Goal: Navigation & Orientation: Find specific page/section

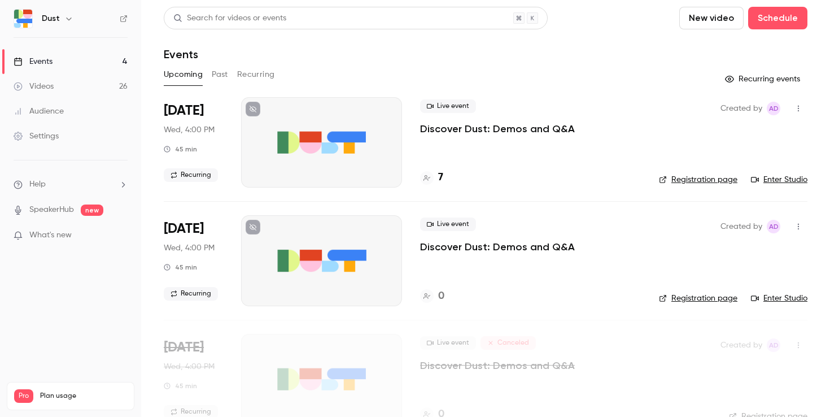
click at [56, 79] on link "Videos 26" at bounding box center [70, 86] width 141 height 25
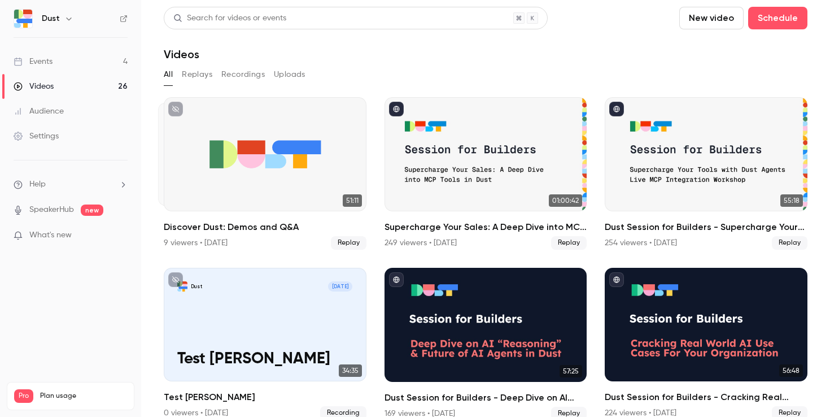
click at [215, 75] on div "All Replays Recordings Uploads" at bounding box center [486, 75] width 644 height 18
click at [206, 73] on button "Replays" at bounding box center [197, 75] width 30 height 18
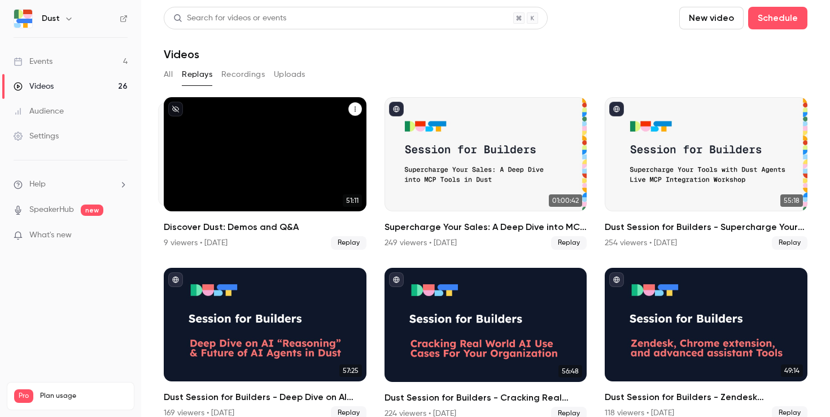
scroll to position [187, 0]
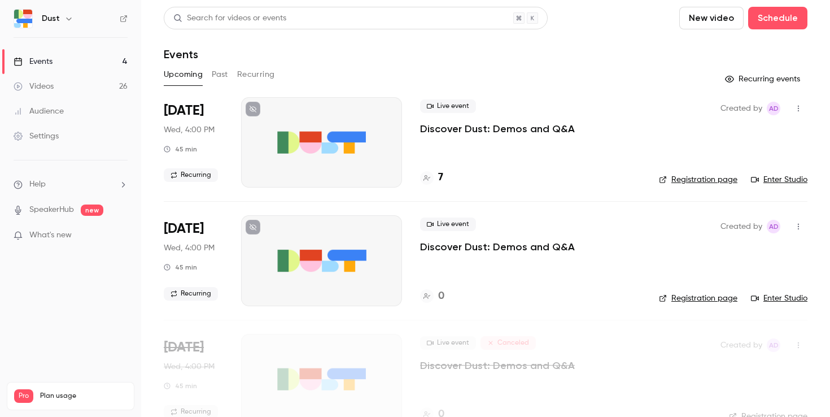
click at [431, 174] on div at bounding box center [427, 178] width 14 height 14
click at [782, 181] on link "Enter Studio" at bounding box center [779, 179] width 56 height 11
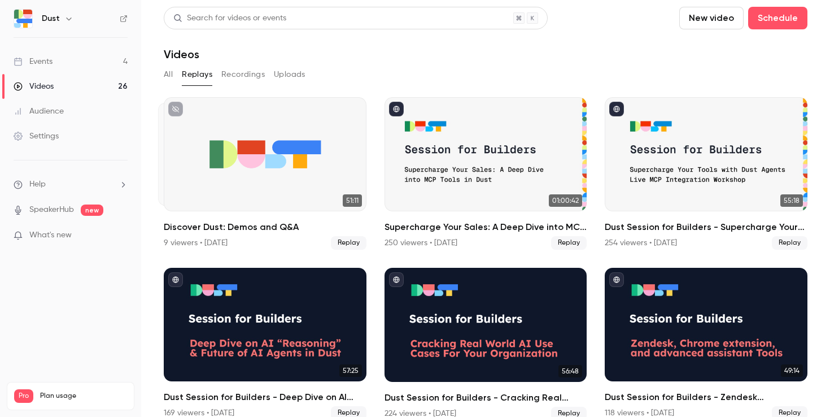
scroll to position [187, 0]
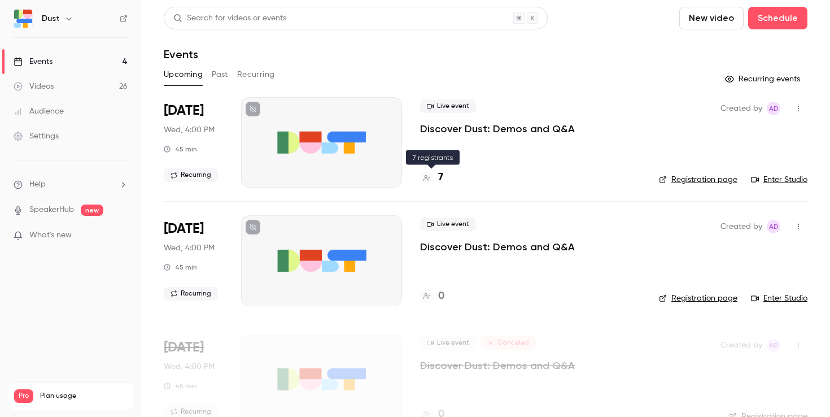
click at [437, 175] on div "7" at bounding box center [431, 177] width 23 height 15
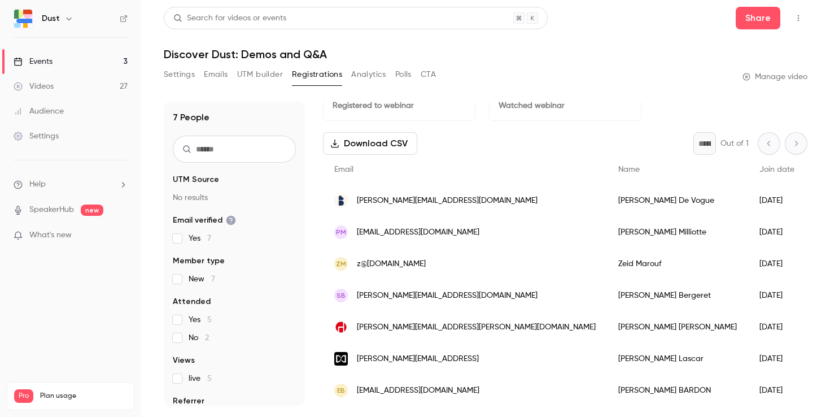
scroll to position [25, 0]
